Goal: Task Accomplishment & Management: Manage account settings

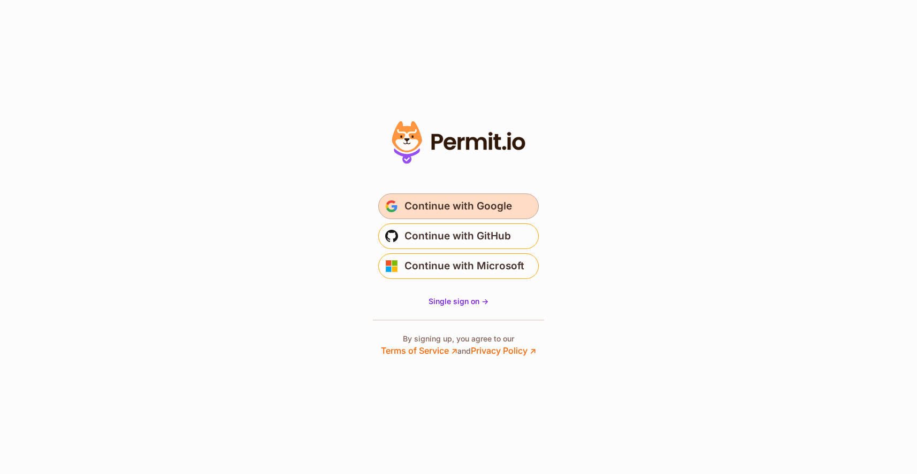
click at [457, 210] on span "Continue with Google" at bounding box center [457, 206] width 107 height 17
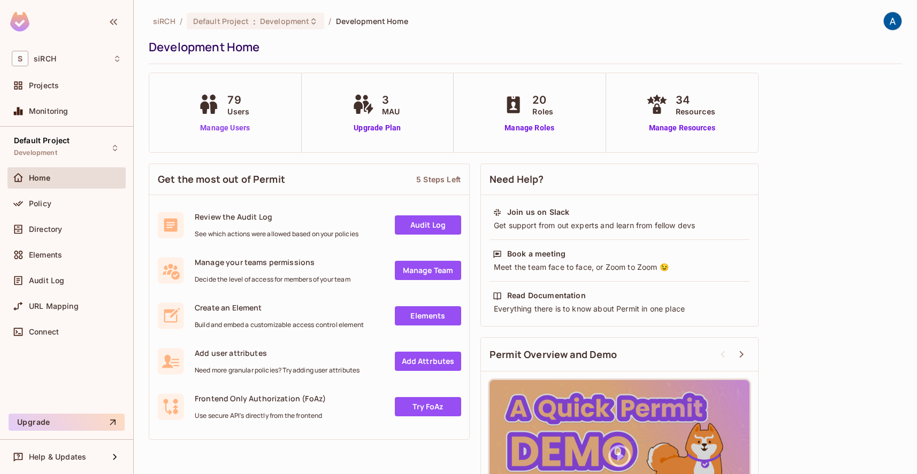
click at [224, 130] on link "Manage Users" at bounding box center [224, 127] width 59 height 11
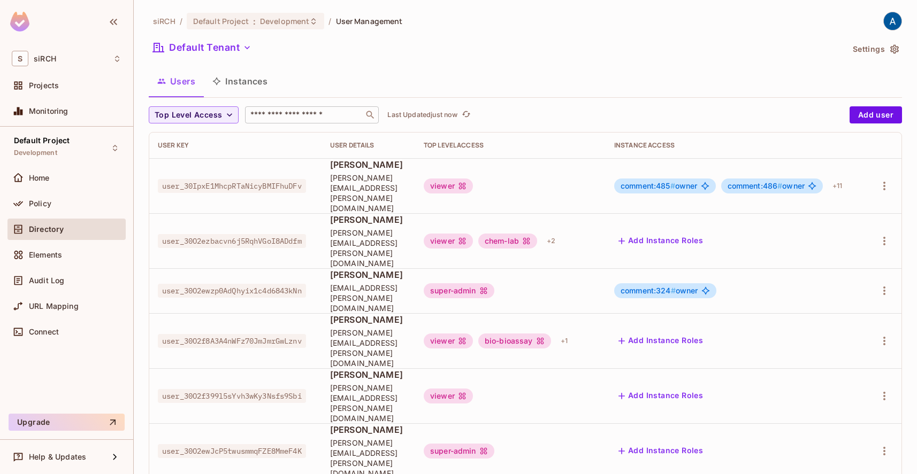
click at [273, 113] on input "text" at bounding box center [304, 115] width 112 height 11
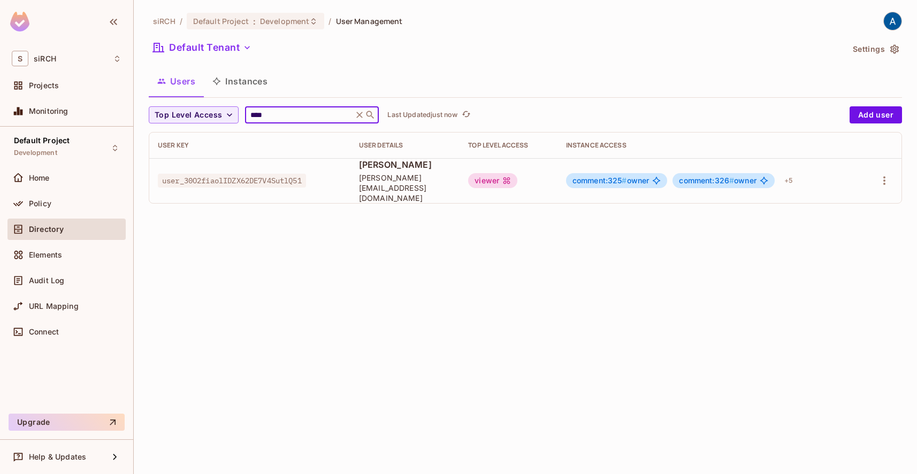
type input "****"
click at [367, 181] on span "[PERSON_NAME][EMAIL_ADDRESS][DOMAIN_NAME]" at bounding box center [405, 188] width 92 height 30
click at [882, 176] on icon "button" at bounding box center [883, 180] width 13 height 13
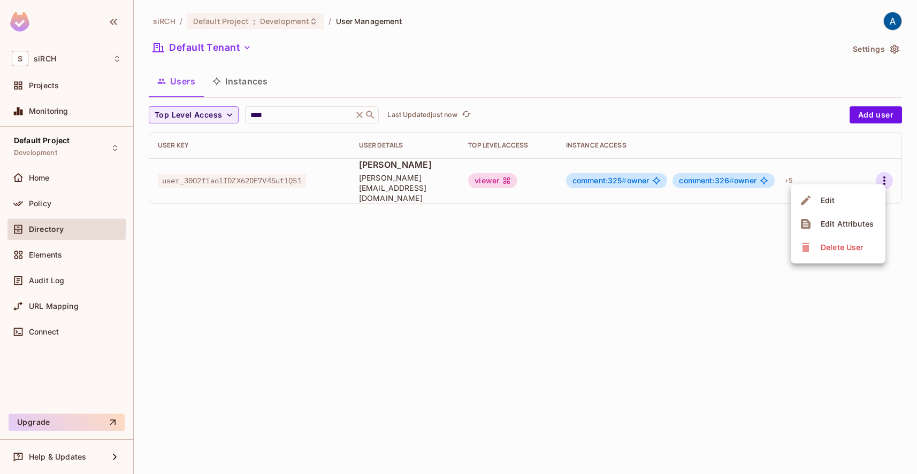
click at [825, 198] on div "Edit" at bounding box center [827, 200] width 14 height 11
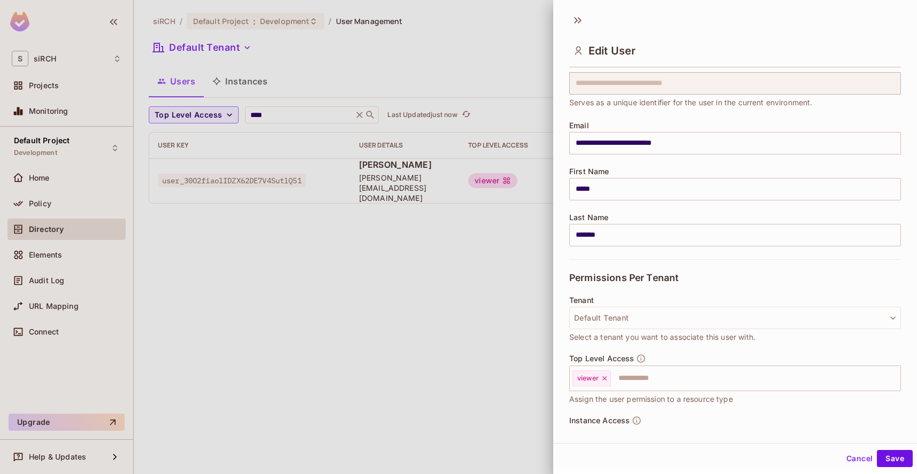
scroll to position [88, 0]
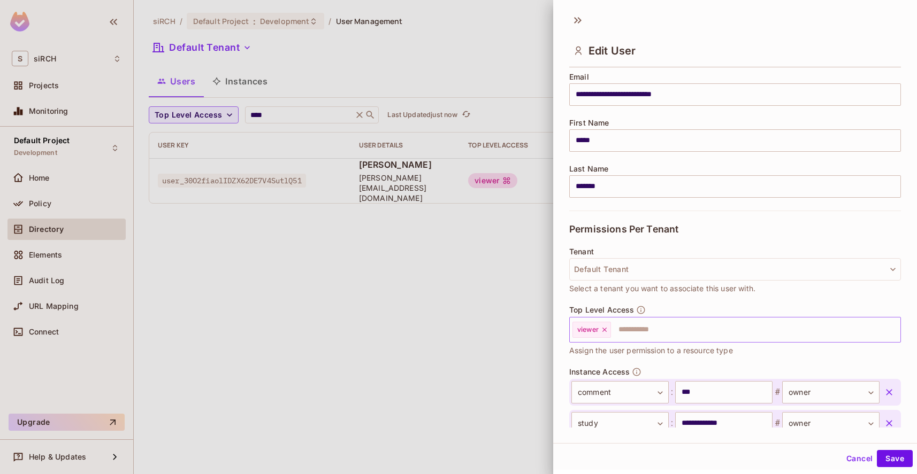
click at [665, 324] on input "text" at bounding box center [746, 329] width 268 height 21
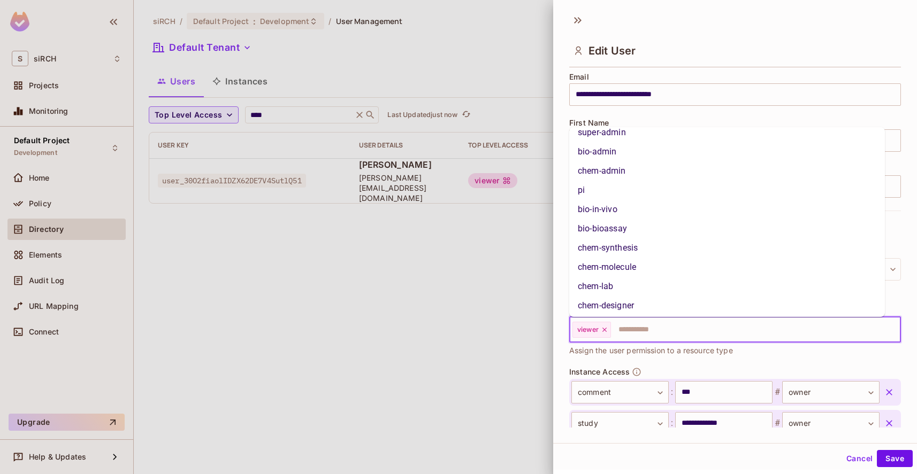
scroll to position [56, 0]
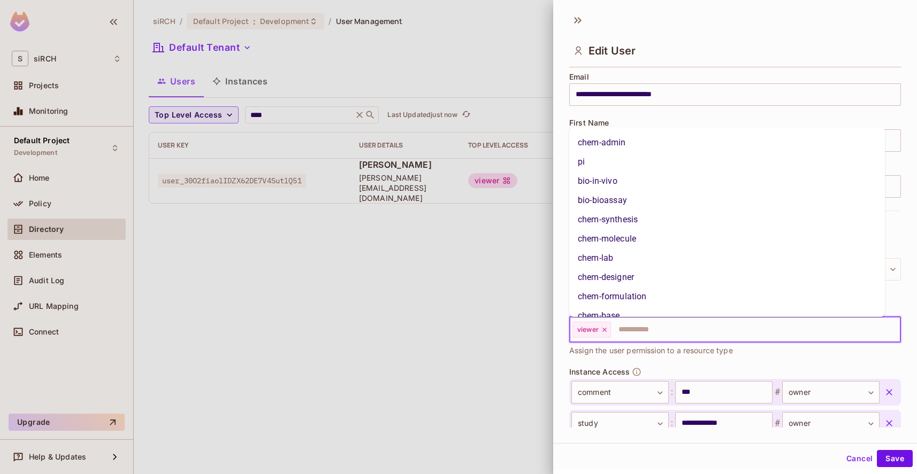
click at [595, 204] on li "bio-bioassay" at bounding box center [726, 200] width 315 height 19
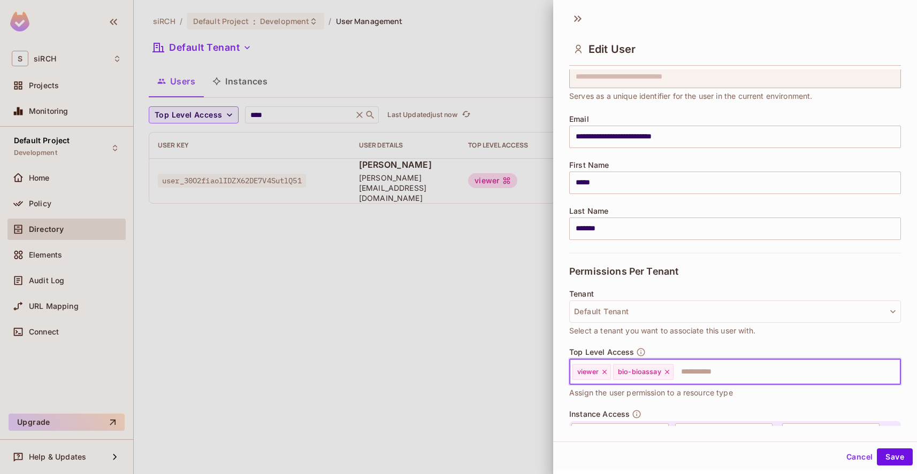
scroll to position [71, 0]
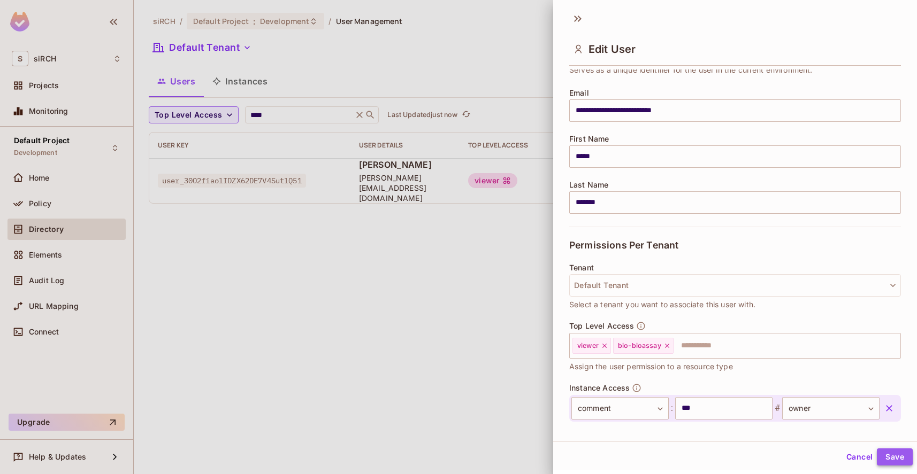
click at [890, 458] on button "Save" at bounding box center [894, 457] width 36 height 17
